Goal: Use online tool/utility: Utilize a website feature to perform a specific function

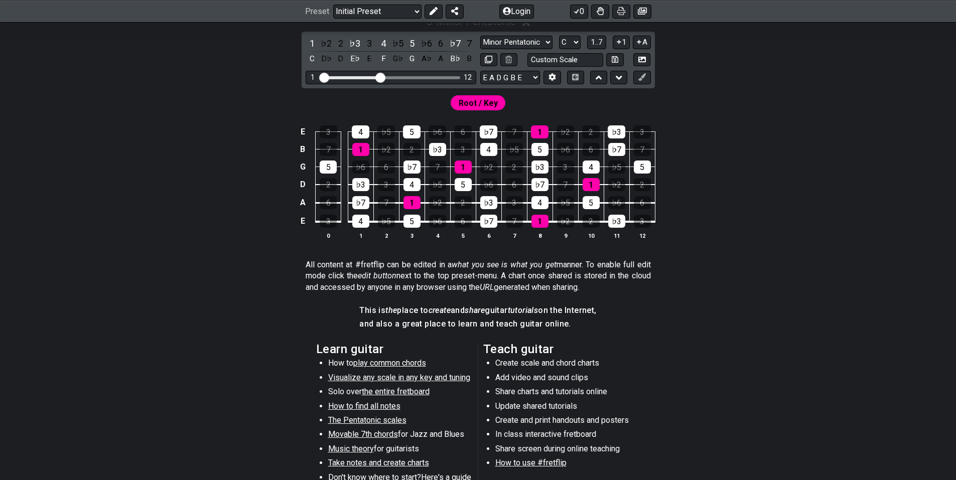
scroll to position [251, 0]
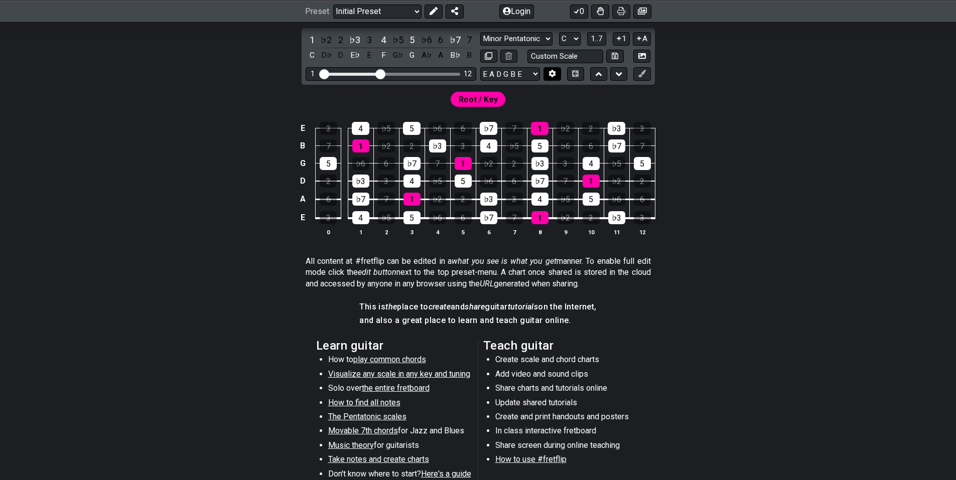
click at [551, 75] on icon at bounding box center [552, 74] width 7 height 8
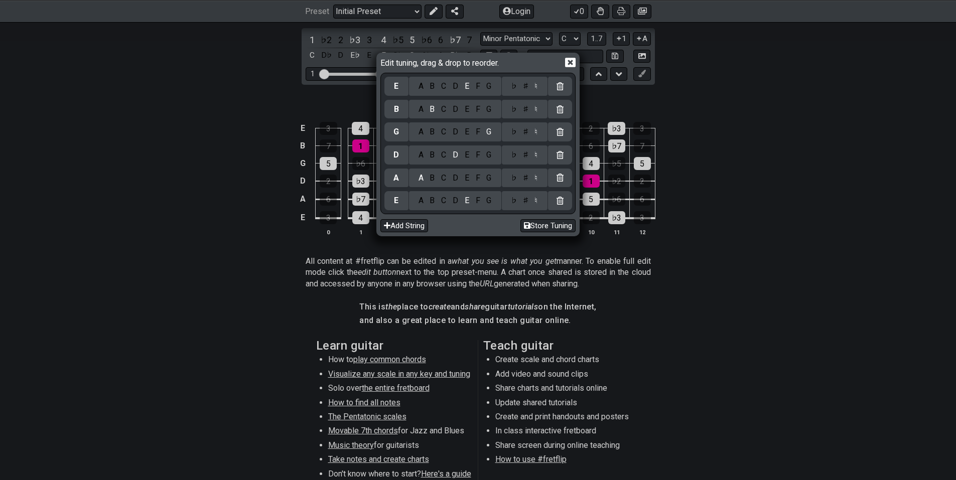
click at [445, 200] on div "C" at bounding box center [444, 200] width 12 height 11
click at [527, 201] on div "♯" at bounding box center [525, 200] width 12 height 11
click at [526, 179] on div "♯" at bounding box center [525, 178] width 12 height 11
click at [448, 177] on div "C" at bounding box center [444, 178] width 12 height 11
click at [421, 177] on div "A" at bounding box center [421, 178] width 12 height 11
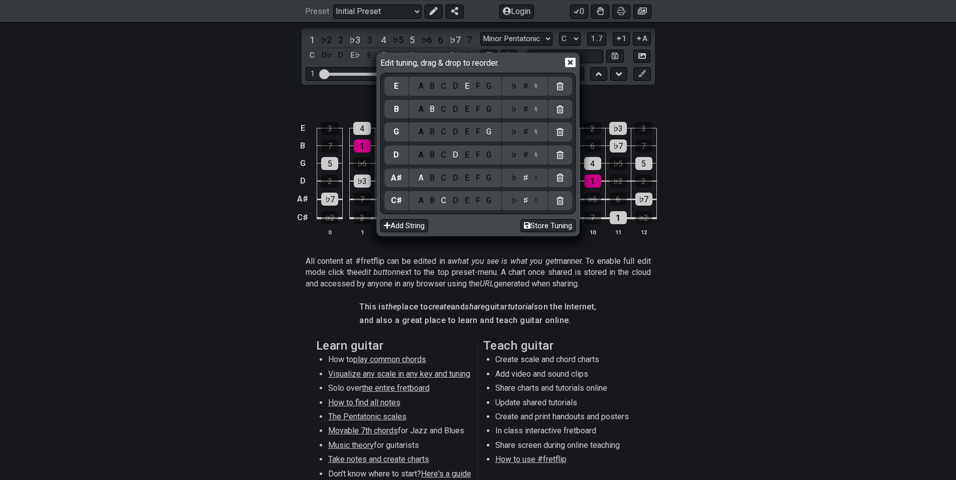
click at [446, 155] on div "C" at bounding box center [444, 155] width 12 height 11
click at [477, 130] on div "F" at bounding box center [477, 131] width 11 height 11
click at [526, 130] on div "♯" at bounding box center [525, 131] width 12 height 11
click at [459, 87] on div "D" at bounding box center [456, 86] width 12 height 11
click at [569, 60] on icon at bounding box center [570, 63] width 11 height 10
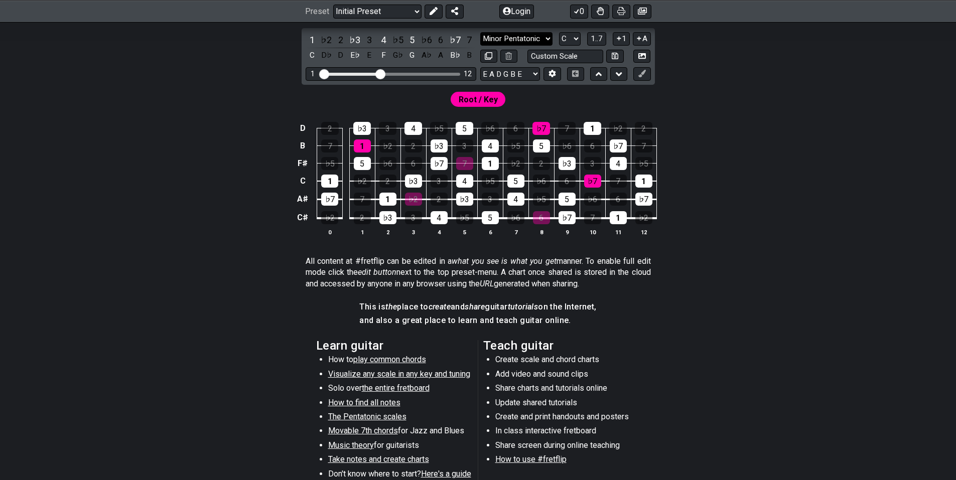
click at [538, 38] on select "Minor Pentatonic Click to edit Minor Pentatonic Major Pentatonic Minor Blues Ma…" at bounding box center [516, 39] width 72 height 14
click at [480, 32] on select "Minor Pentatonic Click to edit Minor Pentatonic Major Pentatonic Minor Blues Ma…" at bounding box center [516, 39] width 72 height 14
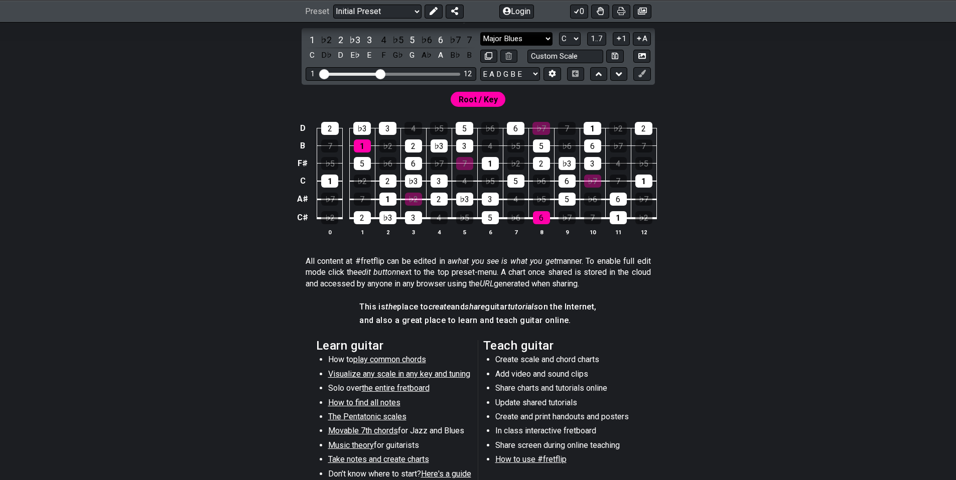
click at [512, 39] on select "Minor Pentatonic Click to edit Minor Pentatonic Major Pentatonic Minor Blues Ma…" at bounding box center [516, 39] width 72 height 14
click at [480, 32] on select "Minor Pentatonic Click to edit Minor Pentatonic Major Pentatonic Minor Blues Ma…" at bounding box center [516, 39] width 72 height 14
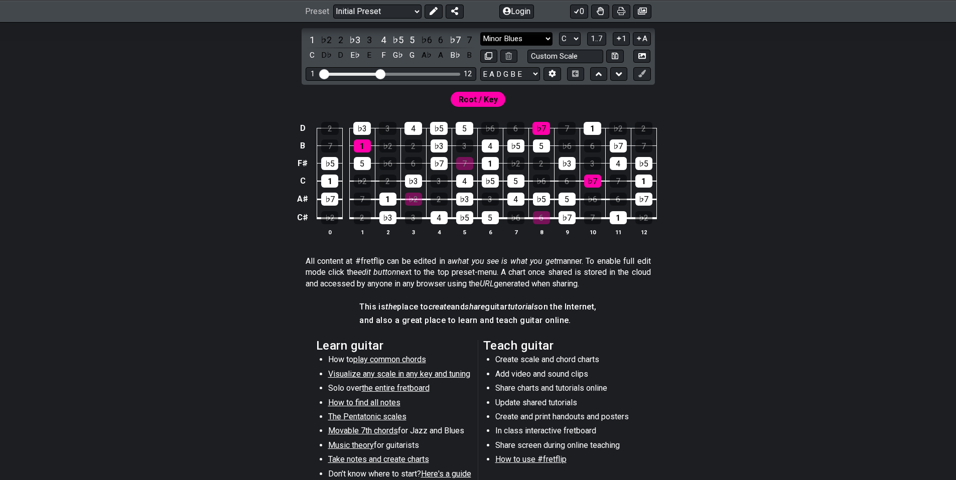
click at [525, 38] on select "Minor Pentatonic Click to edit Minor Pentatonic Major Pentatonic Minor Blues Ma…" at bounding box center [516, 39] width 72 height 14
select select "Melodic Minor"
click at [480, 32] on select "Minor Pentatonic Click to edit Minor Pentatonic Major Pentatonic Minor Blues Ma…" at bounding box center [516, 39] width 72 height 14
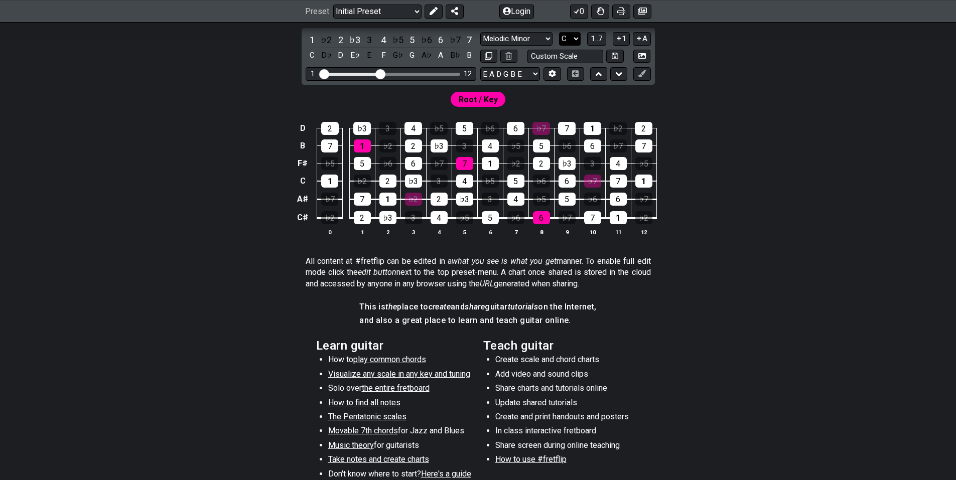
click at [576, 38] on select "A♭ A A♯ B♭ B C C♯ D♭ D D♯ E♭ E F F♯ G♭ G G♯" at bounding box center [570, 39] width 22 height 14
click at [559, 32] on select "A♭ A A♯ B♭ B C C♯ D♭ D D♯ E♭ E F F♯ G♭ G G♯" at bounding box center [570, 39] width 22 height 14
click at [568, 41] on select "A♭ A A♯ B♭ B C C♯ D♭ D D♯ E♭ E F F♯ G♭ G G♯" at bounding box center [570, 39] width 22 height 14
select select "B"
click at [559, 32] on select "A♭ A A♯ B♭ B C C♯ D♭ D D♯ E♭ E F F♯ G♭ G G♯" at bounding box center [570, 39] width 22 height 14
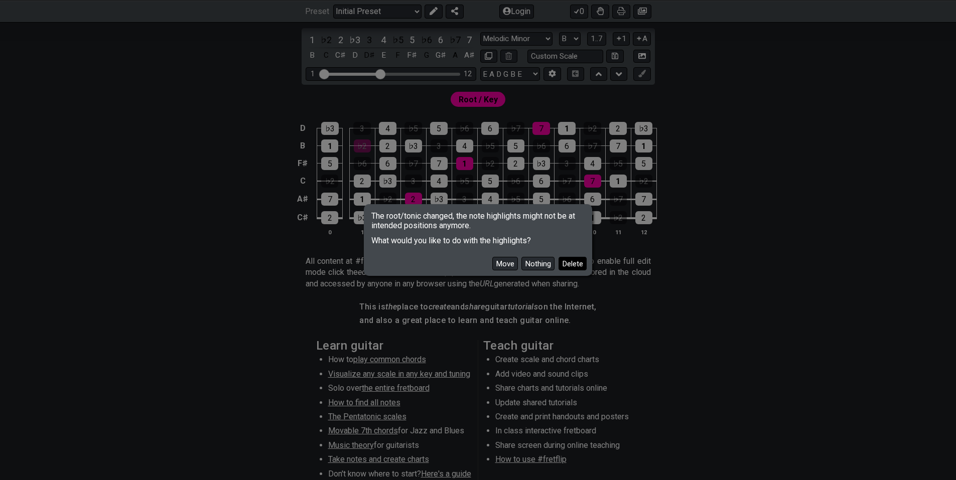
click at [563, 260] on button "Delete" at bounding box center [572, 264] width 28 height 14
